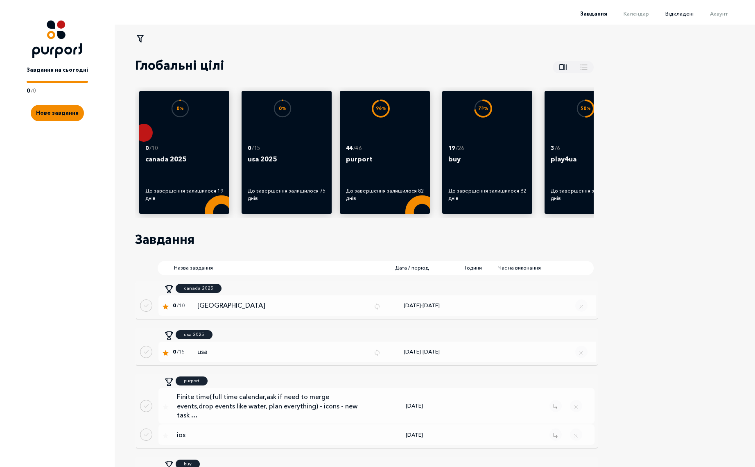
click at [681, 12] on span "Відкладені" at bounding box center [680, 13] width 28 height 7
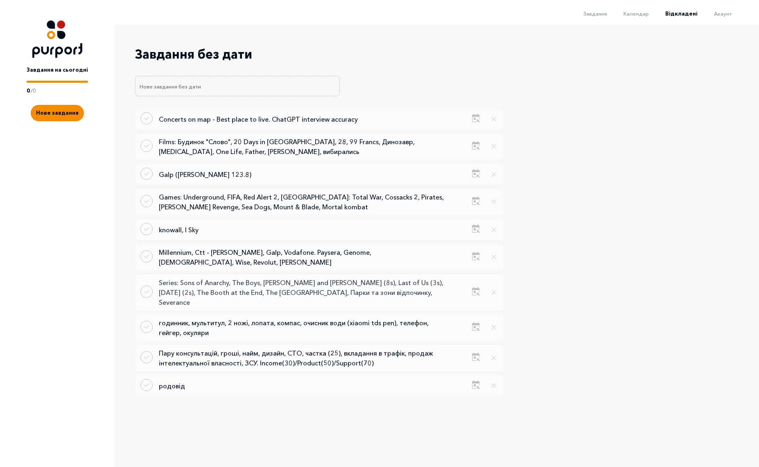
click at [327, 288] on p "Series: Sons of Anarchy, The Boys, [PERSON_NAME] and [PERSON_NAME] (8s), Last o…" at bounding box center [302, 292] width 287 height 29
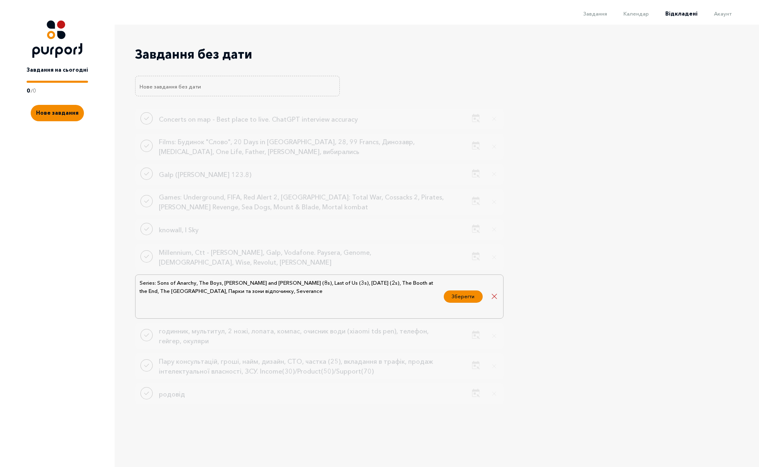
click at [233, 288] on textarea "Series: Sons of Anarchy, The Boys, [PERSON_NAME] and [PERSON_NAME] (8s), Last o…" at bounding box center [289, 296] width 301 height 37
click at [494, 293] on button "Close delayed task" at bounding box center [494, 296] width 11 height 12
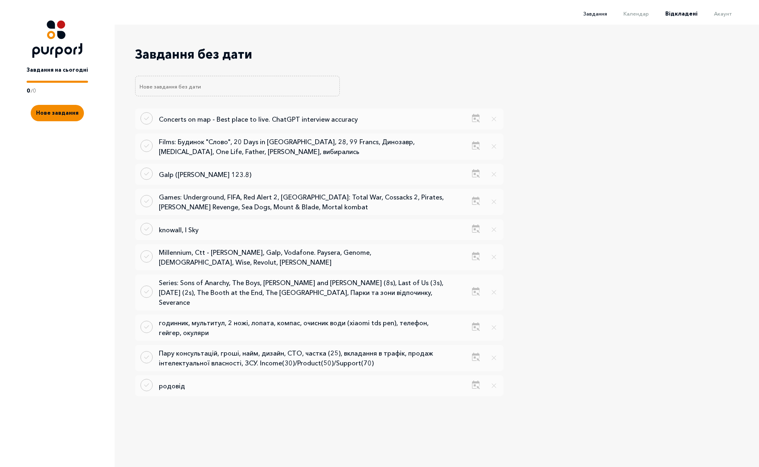
click at [593, 14] on span "Завдання" at bounding box center [596, 13] width 24 height 7
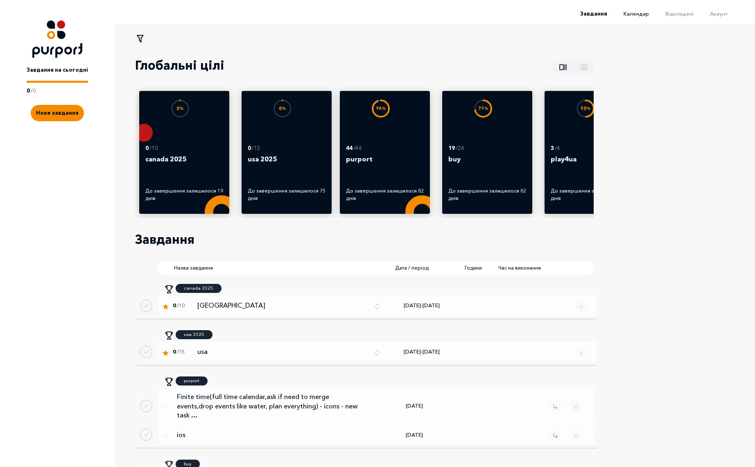
click at [646, 15] on span "Календар" at bounding box center [636, 13] width 25 height 7
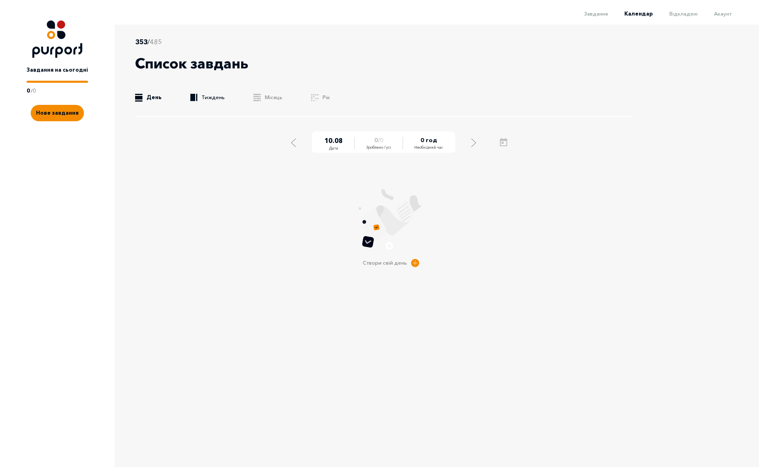
click at [213, 98] on link ".b{fill:#F48B00;} Тиждень" at bounding box center [207, 97] width 34 height 8
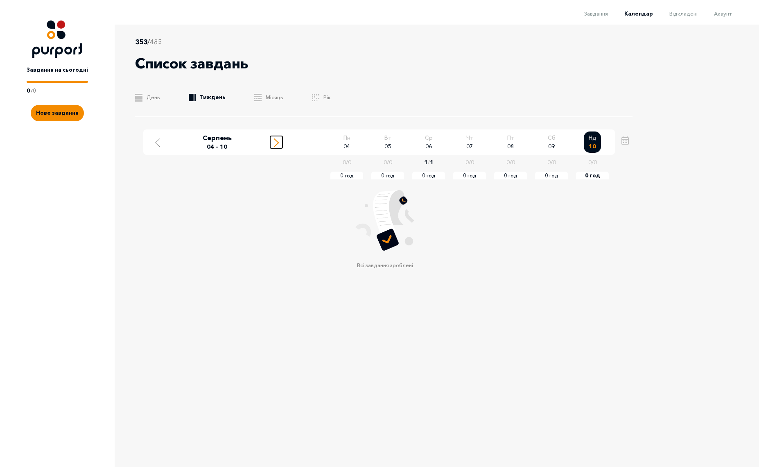
click at [277, 140] on icon "Move to next week" at bounding box center [276, 142] width 5 height 9
